Goal: Information Seeking & Learning: Learn about a topic

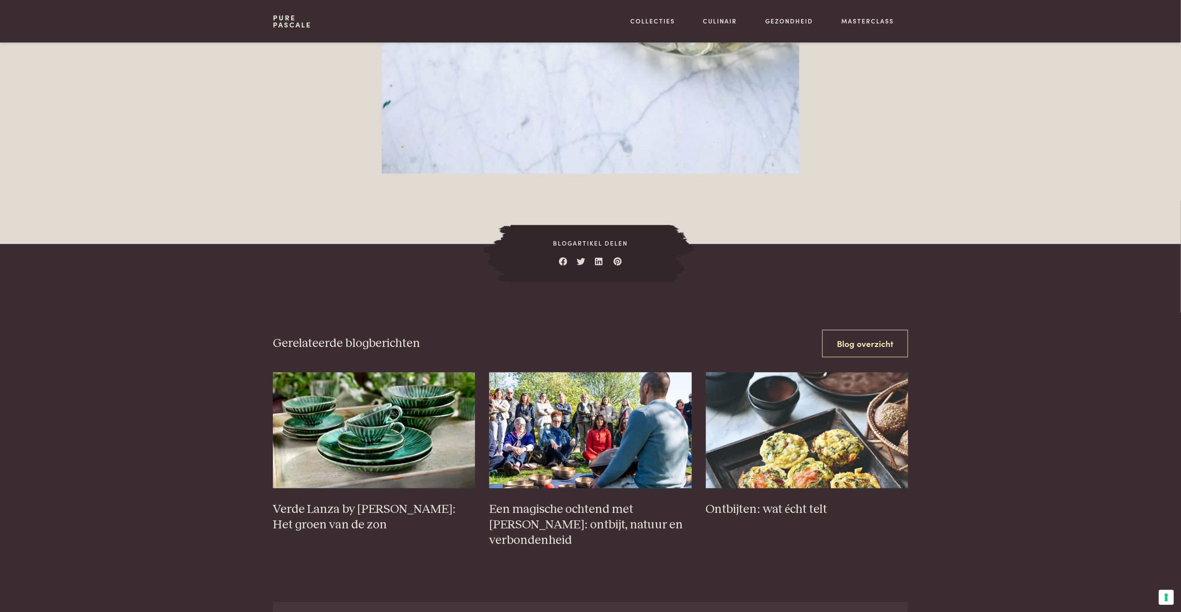
scroll to position [1350, 0]
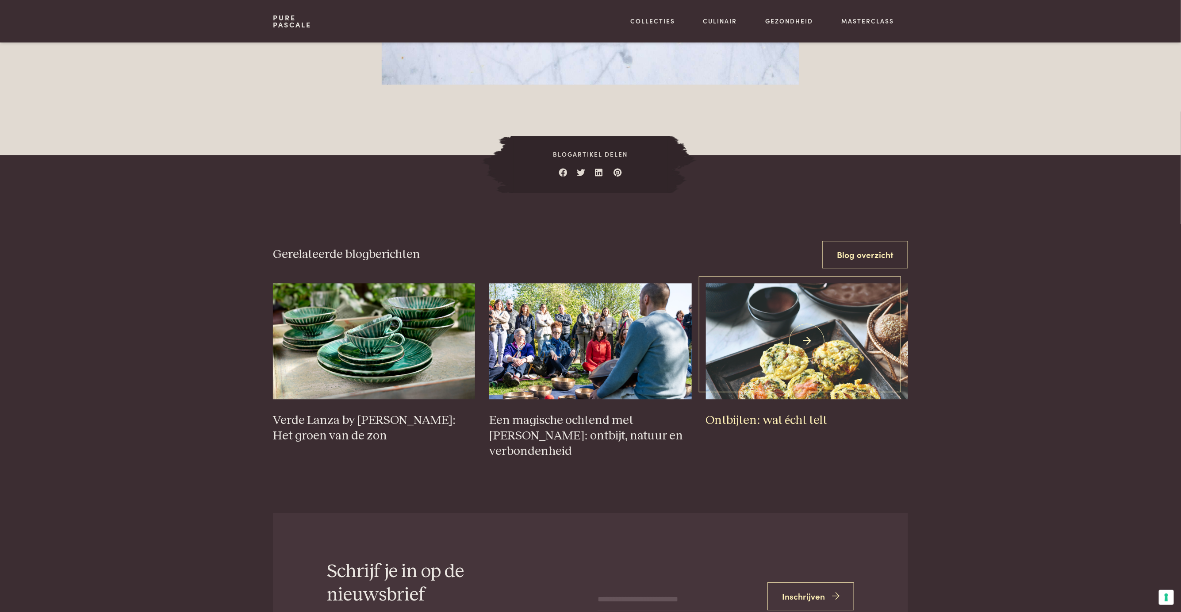
click at [800, 352] on img at bounding box center [807, 340] width 203 height 115
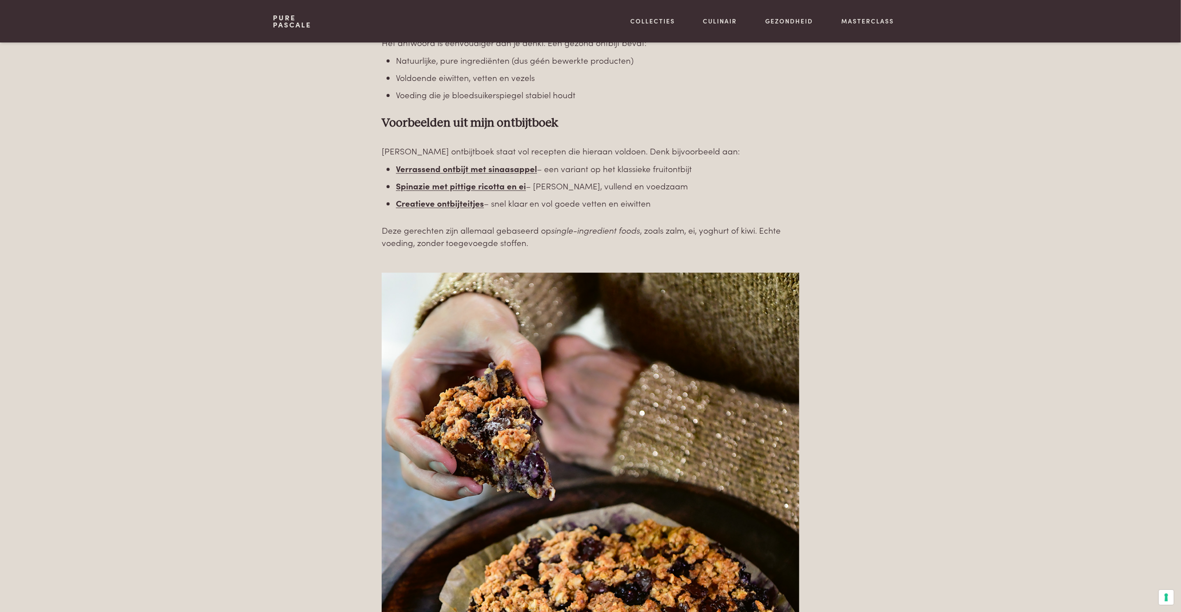
scroll to position [1350, 0]
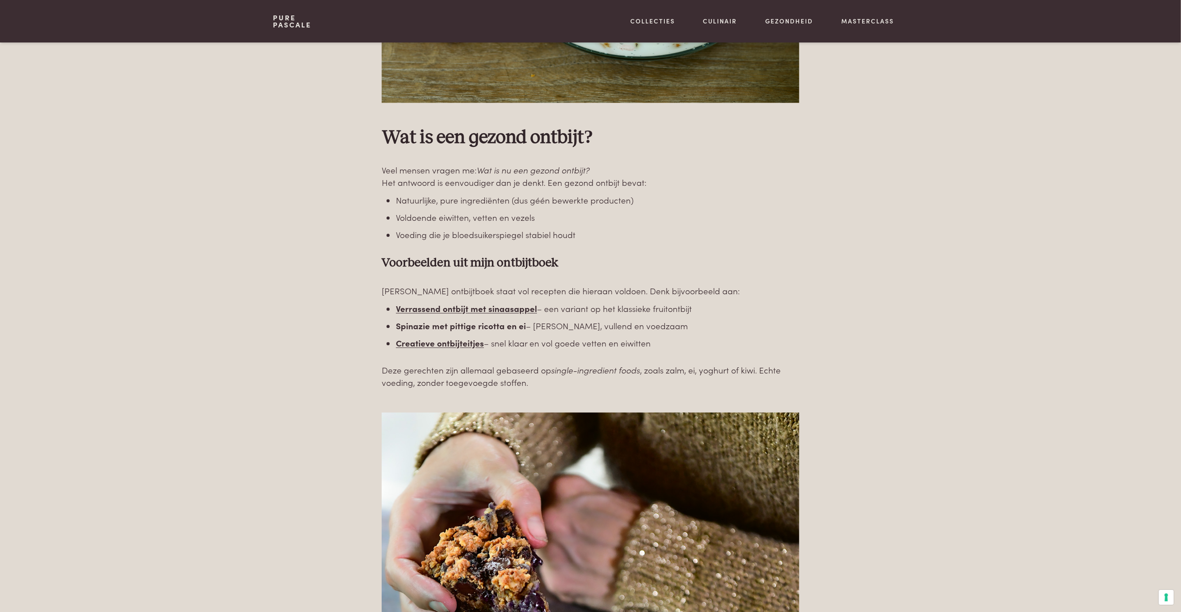
click at [470, 325] on b "Spinazie met pittige ricotta en ei" at bounding box center [461, 325] width 130 height 12
click at [444, 341] on b "Creatieve ontbijteitjes" at bounding box center [440, 343] width 88 height 12
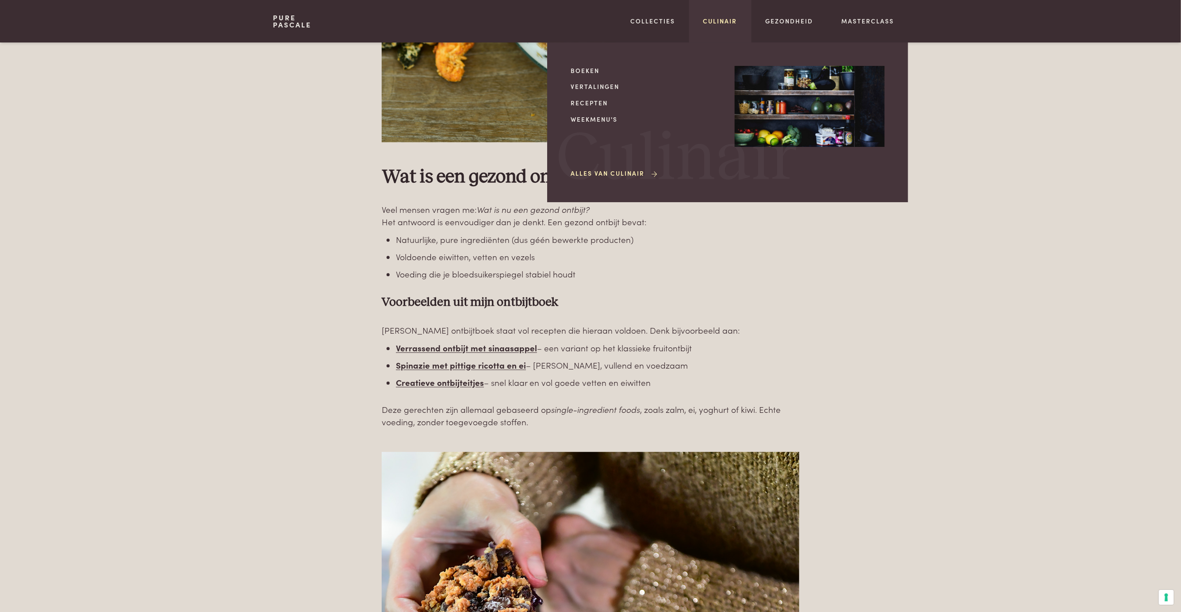
scroll to position [1257, 0]
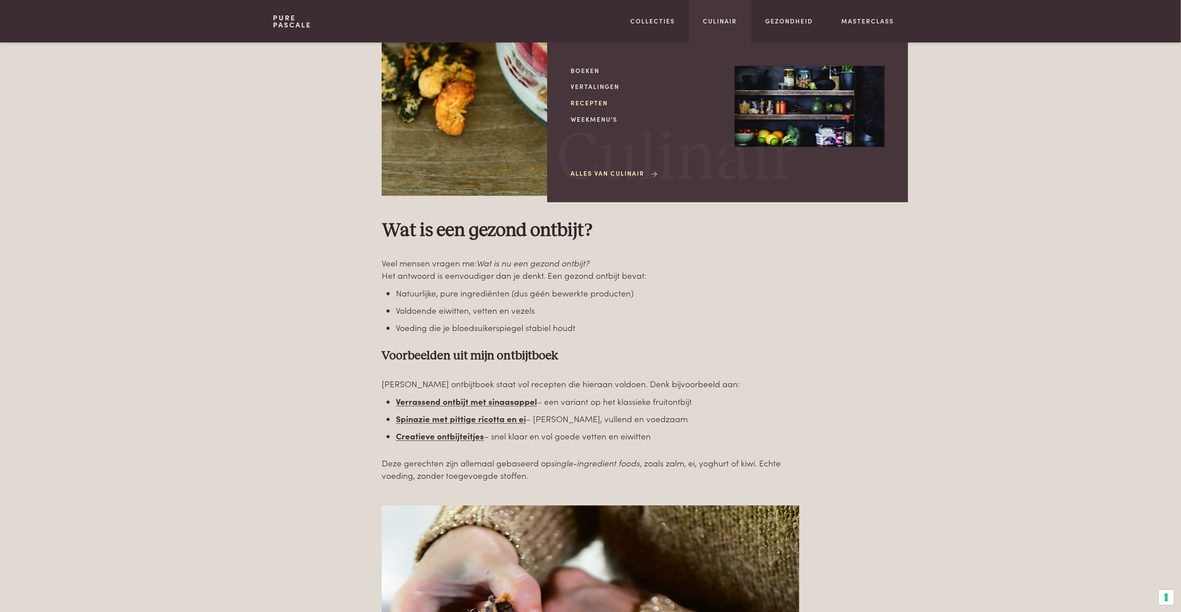
click at [586, 103] on link "Recepten" at bounding box center [646, 102] width 150 height 9
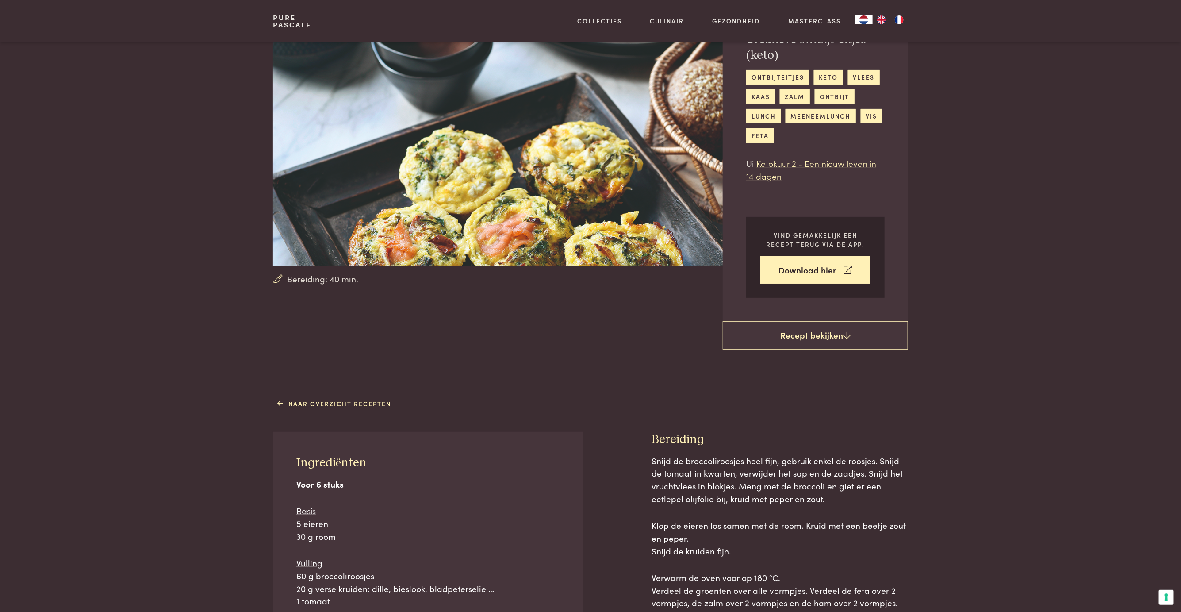
scroll to position [46, 0]
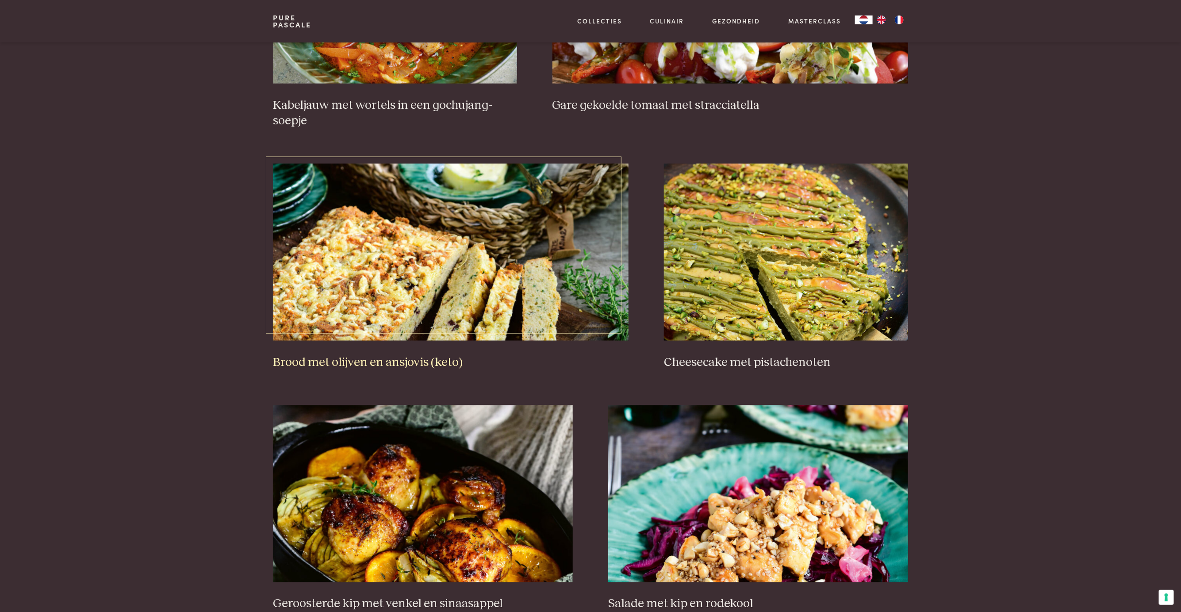
scroll to position [838, 0]
